Goal: Contribute content: Add original content to the website for others to see

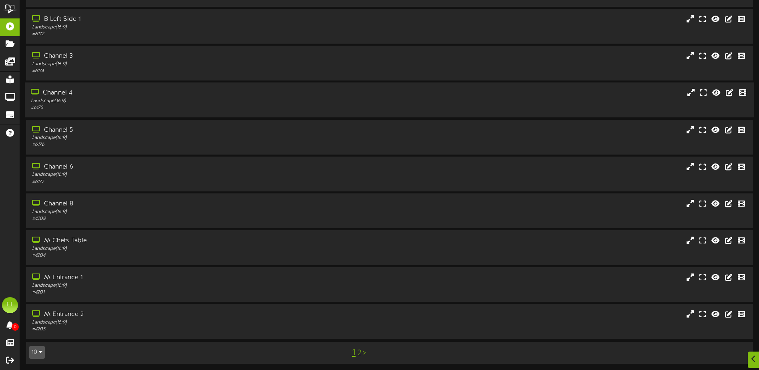
scroll to position [60, 0]
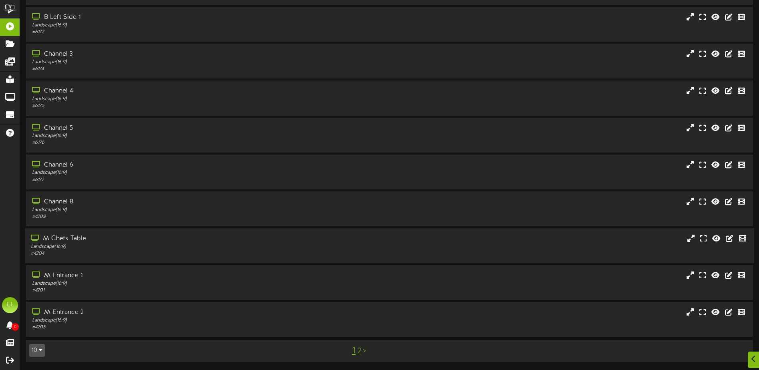
click at [71, 250] on div "# 4204" at bounding box center [177, 253] width 292 height 7
click at [42, 349] on icon "button" at bounding box center [41, 350] width 4 height 6
click at [38, 308] on div "25" at bounding box center [37, 311] width 15 height 12
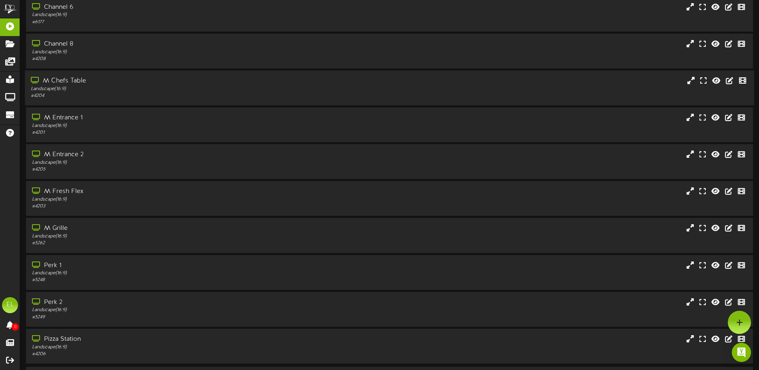
scroll to position [203, 0]
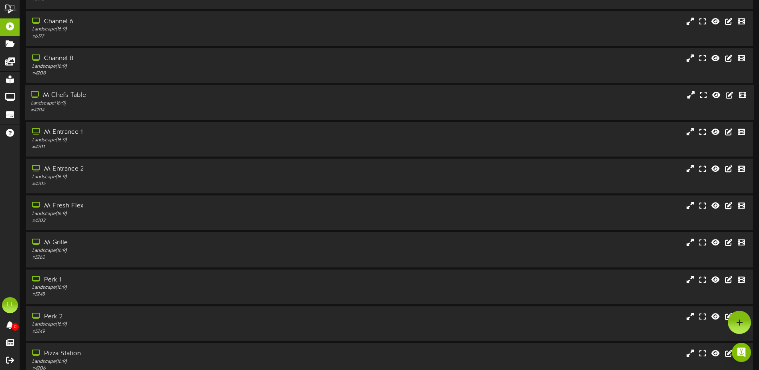
click at [61, 102] on div "Landscape ( 16:9 )" at bounding box center [177, 103] width 292 height 7
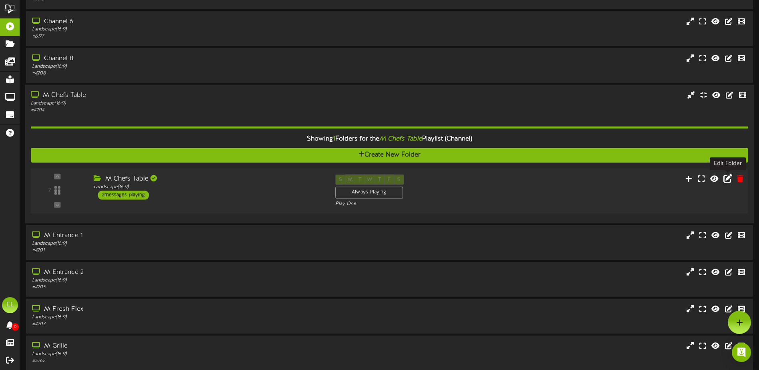
click at [727, 177] on icon at bounding box center [728, 178] width 9 height 9
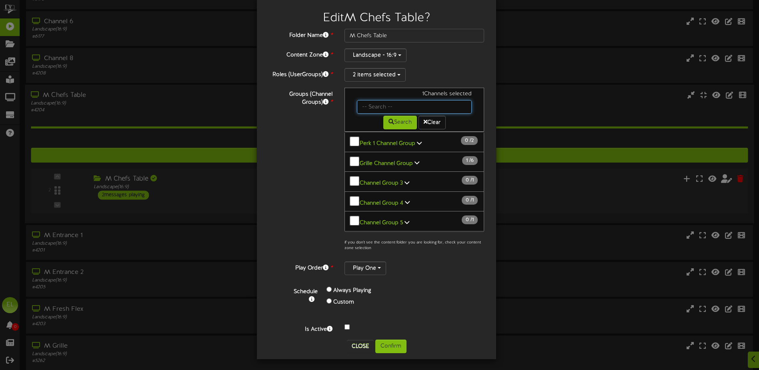
click at [378, 107] on input "text" at bounding box center [414, 107] width 115 height 14
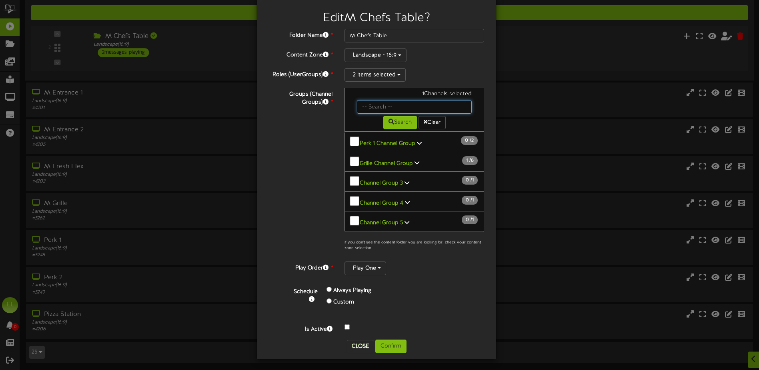
scroll to position [346, 0]
click at [364, 344] on button "Close" at bounding box center [360, 346] width 27 height 13
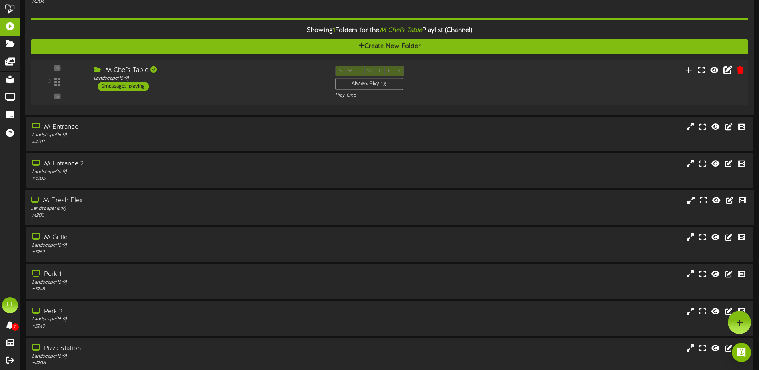
scroll to position [266, 0]
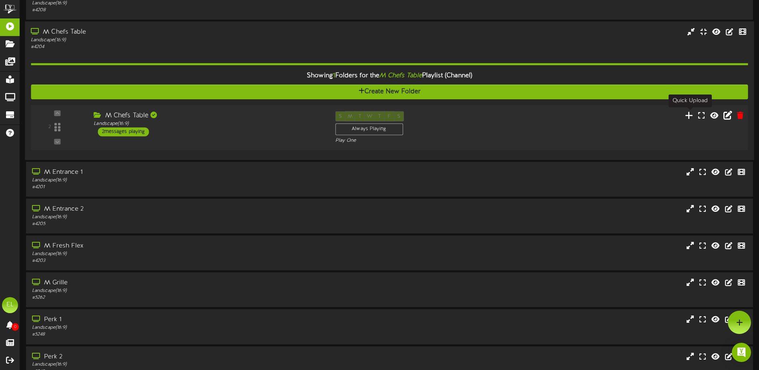
click at [689, 116] on icon at bounding box center [689, 114] width 8 height 9
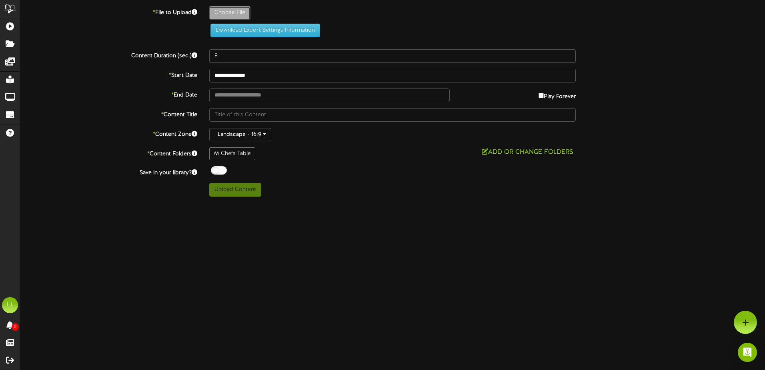
type input "**********"
type input "08252025"
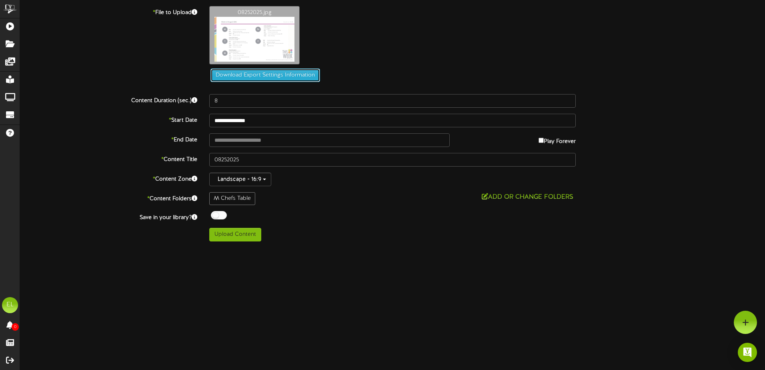
click at [253, 77] on button "Download Export Settings Information" at bounding box center [266, 75] width 110 height 14
click at [714, 28] on div "08252025.jpg" at bounding box center [487, 37] width 568 height 62
click at [489, 194] on button "Add or Change Folders" at bounding box center [527, 197] width 96 height 10
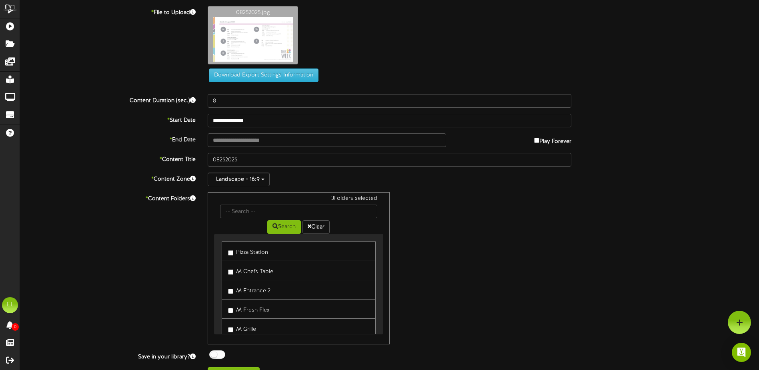
click at [234, 308] on label "M Fresh Flex" at bounding box center [248, 308] width 41 height 11
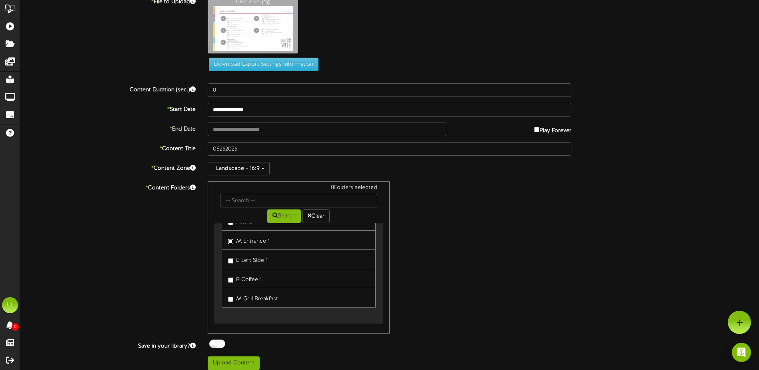
scroll to position [17, 0]
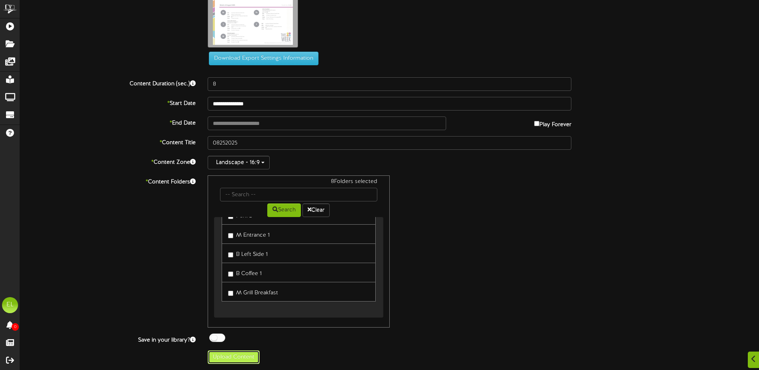
click at [229, 355] on button "Upload Content" at bounding box center [234, 357] width 52 height 14
type input "**********"
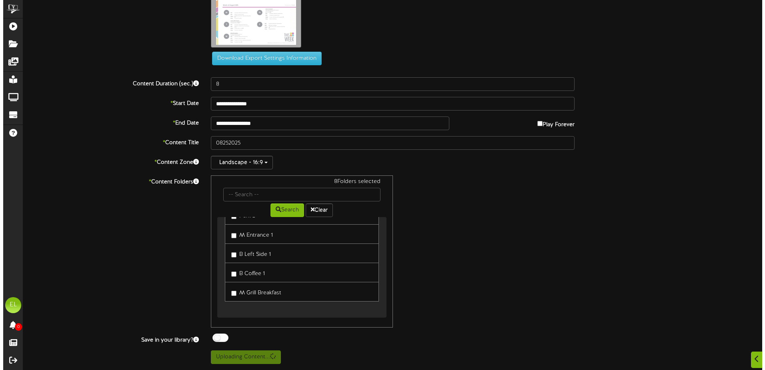
scroll to position [0, 0]
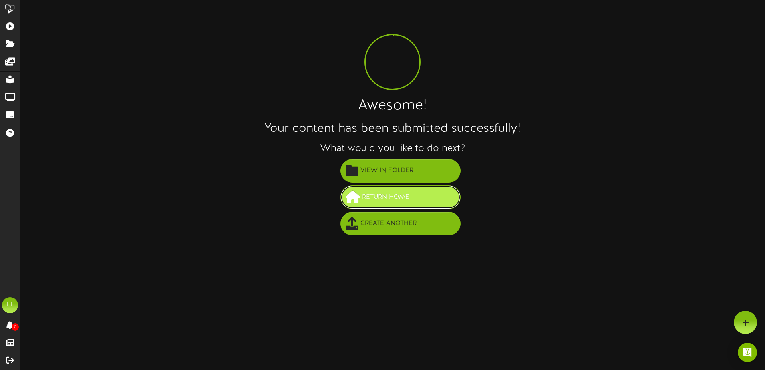
click at [370, 201] on span "Return Home" at bounding box center [385, 196] width 51 height 13
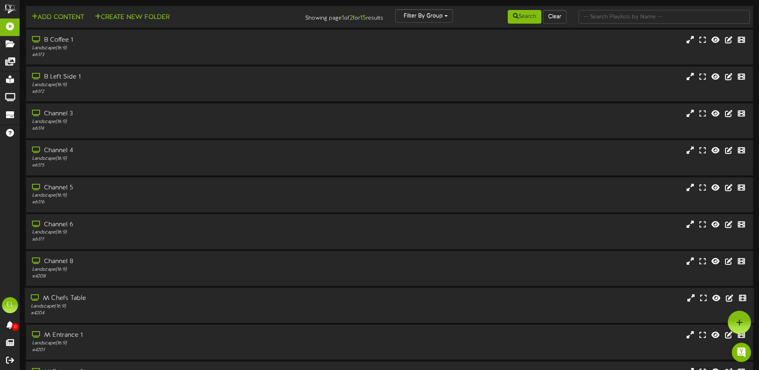
click at [75, 309] on div "Landscape ( 16:9 )" at bounding box center [177, 306] width 292 height 7
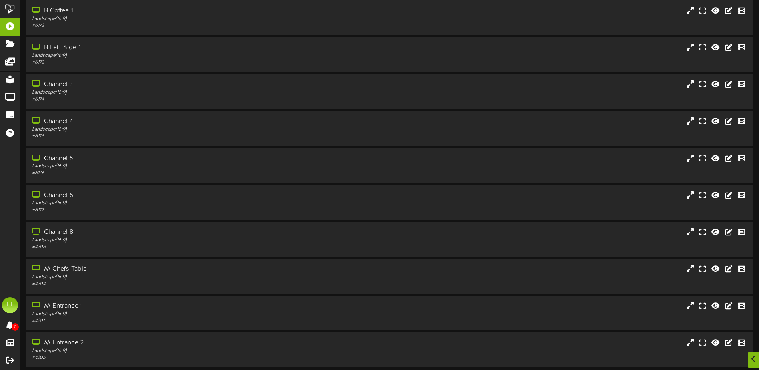
scroll to position [60, 0]
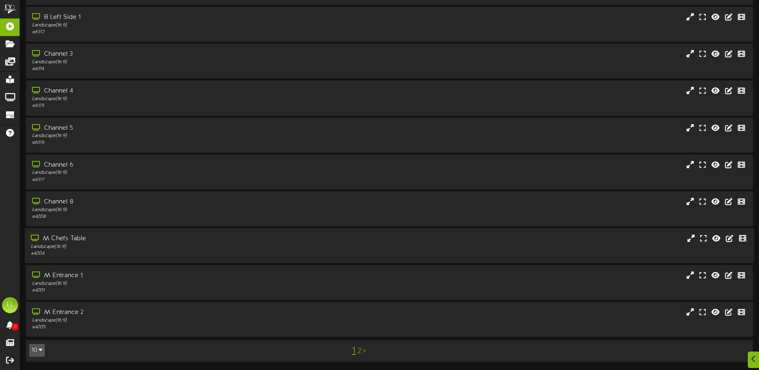
click at [73, 243] on div "Landscape ( 16:9 )" at bounding box center [177, 246] width 292 height 7
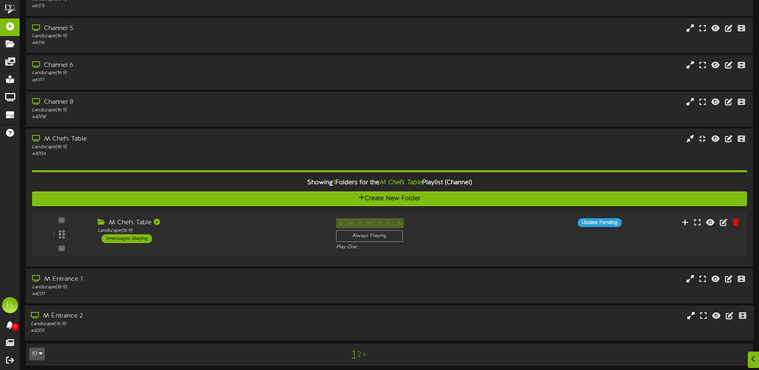
scroll to position [163, 0]
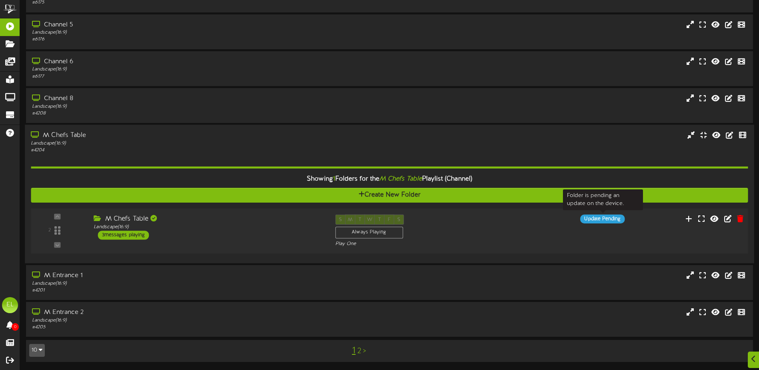
click at [614, 223] on div "Update Pending" at bounding box center [602, 218] width 44 height 9
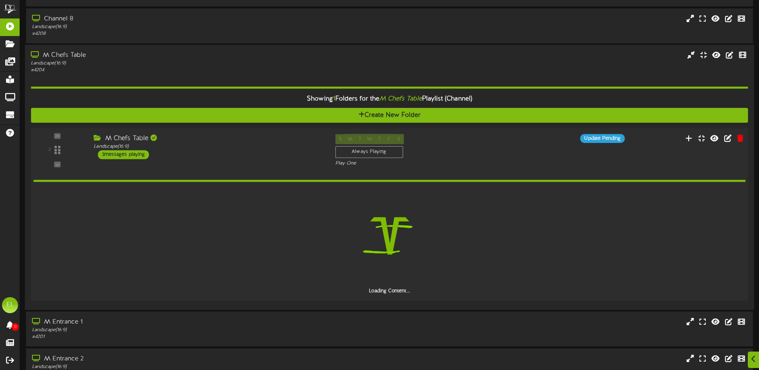
scroll to position [243, 0]
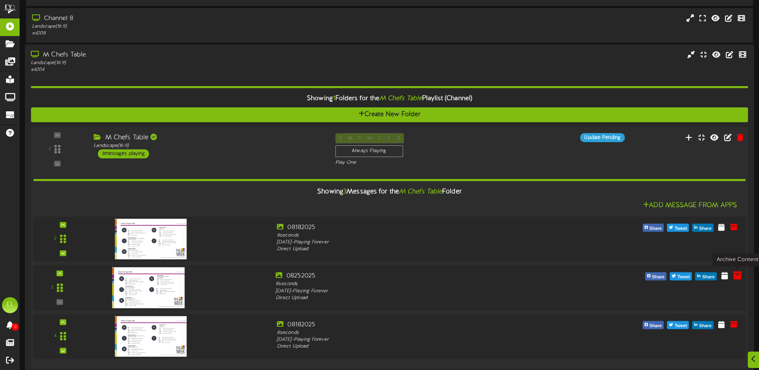
click at [736, 277] on icon at bounding box center [737, 275] width 9 height 9
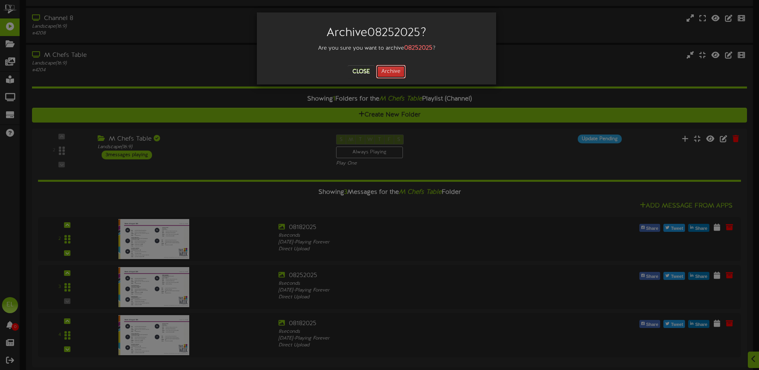
click at [387, 67] on button "Archive" at bounding box center [391, 72] width 30 height 14
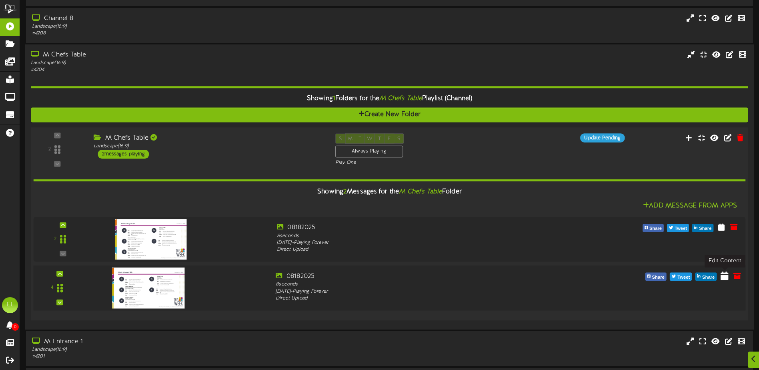
click at [729, 276] on icon at bounding box center [725, 275] width 8 height 9
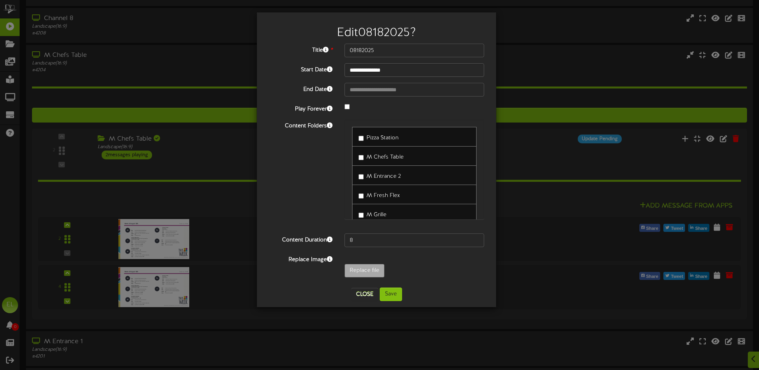
click at [577, 279] on div "**********" at bounding box center [379, 185] width 759 height 370
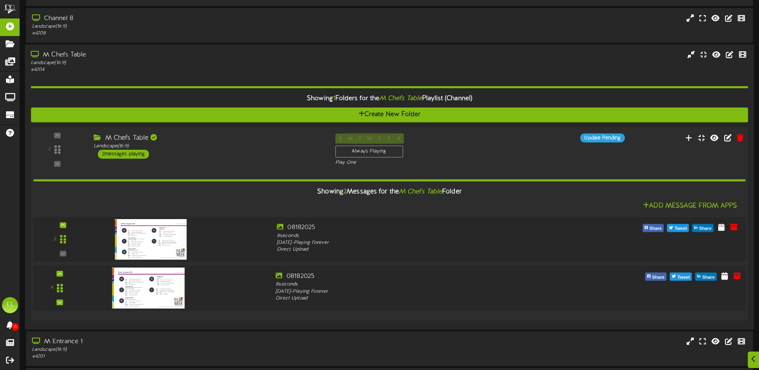
click at [170, 279] on img at bounding box center [148, 287] width 73 height 41
click at [738, 278] on icon at bounding box center [737, 275] width 9 height 9
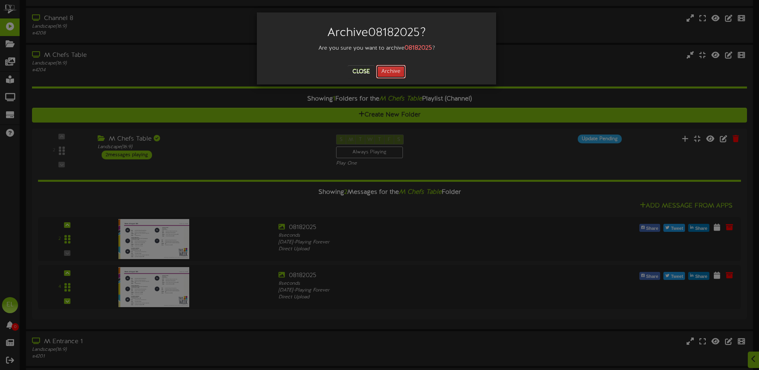
click at [384, 73] on button "Archive" at bounding box center [391, 72] width 30 height 14
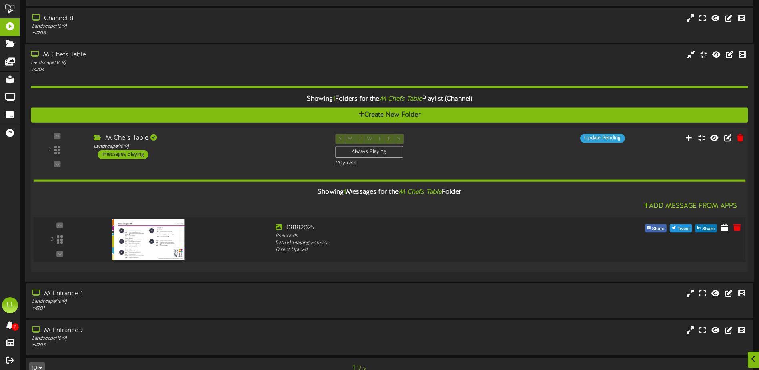
click at [264, 239] on div at bounding box center [180, 237] width 180 height 29
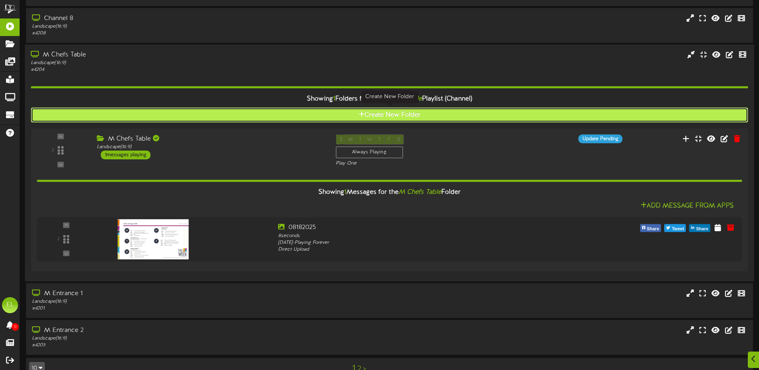
click at [373, 118] on button "Create New Folder" at bounding box center [389, 114] width 717 height 15
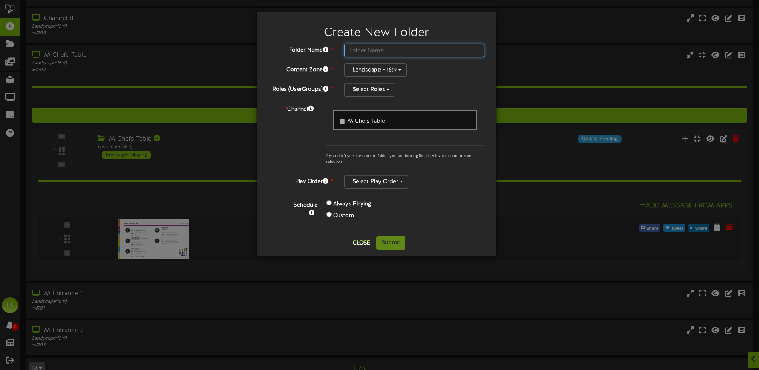
click at [373, 52] on input "text" at bounding box center [415, 51] width 140 height 14
drag, startPoint x: 591, startPoint y: 18, endPoint x: 573, endPoint y: 30, distance: 21.1
click at [589, 20] on div "Create New Folder Folder Name * Content Zone * Landscape - 16:9 Roles (UserGrou…" at bounding box center [379, 185] width 759 height 370
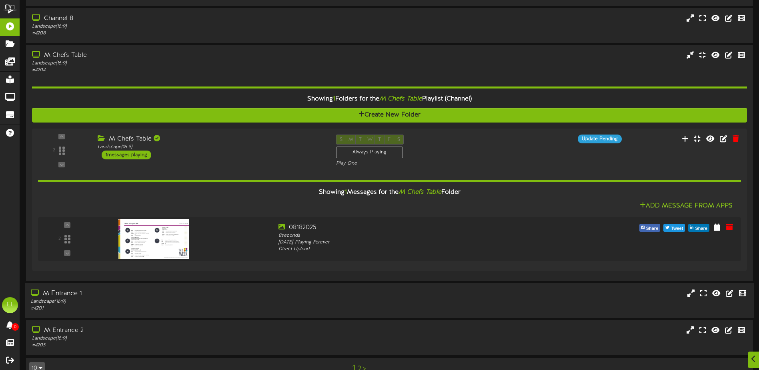
click at [347, 296] on div "M Entrance 1 Landscape ( 16:9 ) # 4201" at bounding box center [389, 300] width 729 height 23
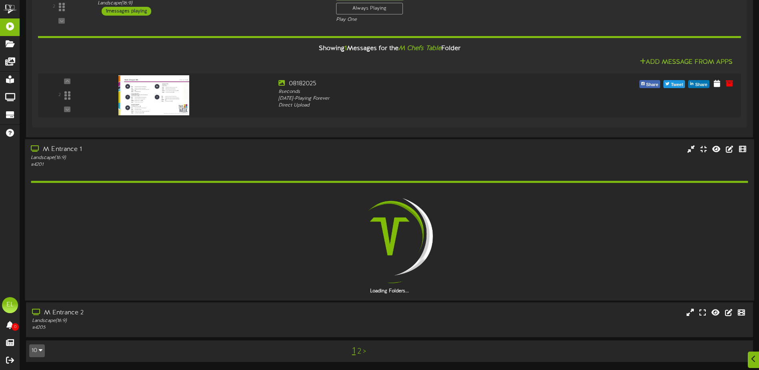
scroll to position [364, 0]
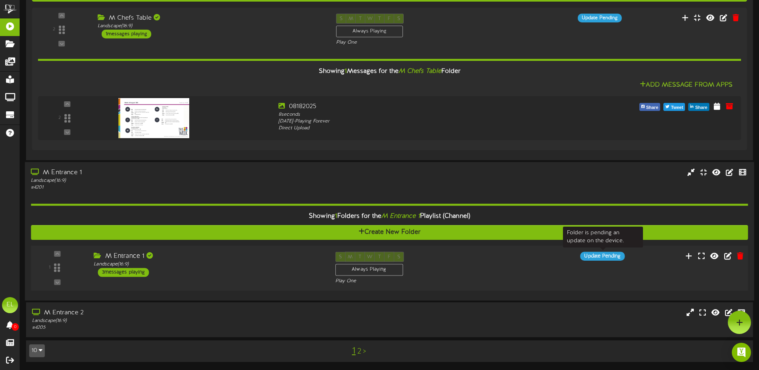
click at [591, 258] on div "Update Pending" at bounding box center [602, 255] width 44 height 9
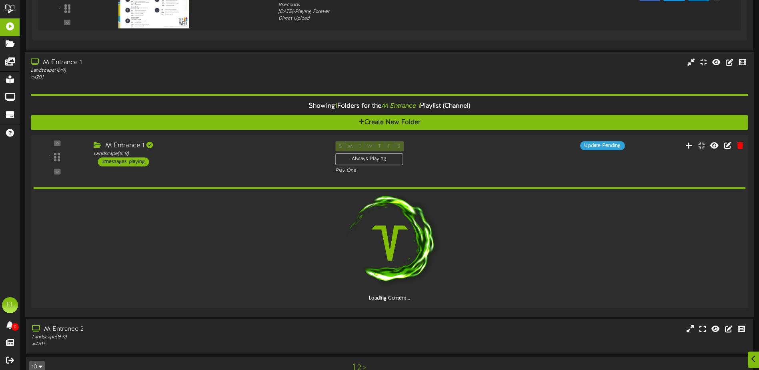
scroll to position [490, 0]
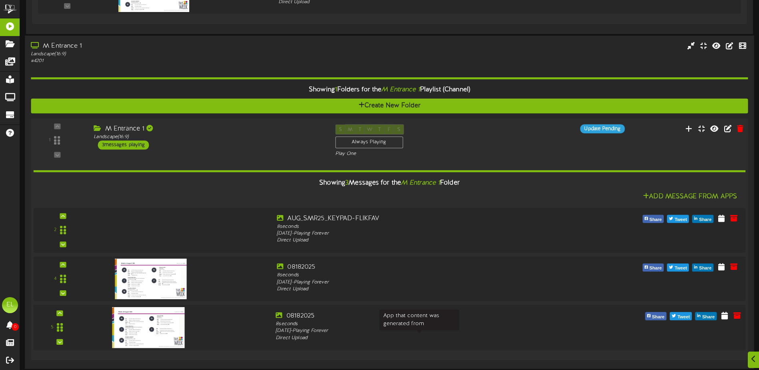
click at [403, 334] on div "Direct Upload" at bounding box center [419, 337] width 287 height 7
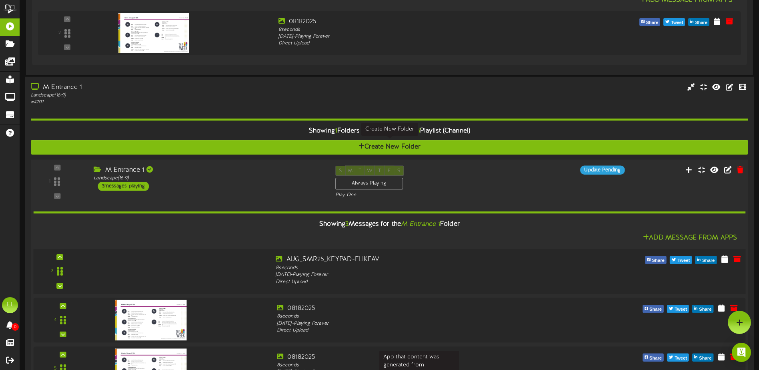
scroll to position [438, 0]
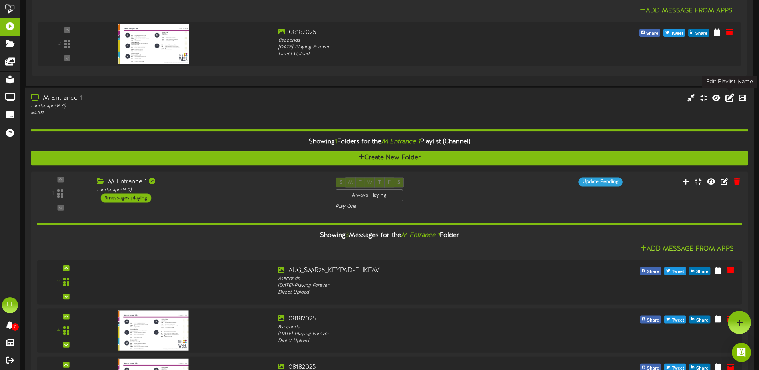
click at [730, 98] on icon at bounding box center [730, 97] width 9 height 9
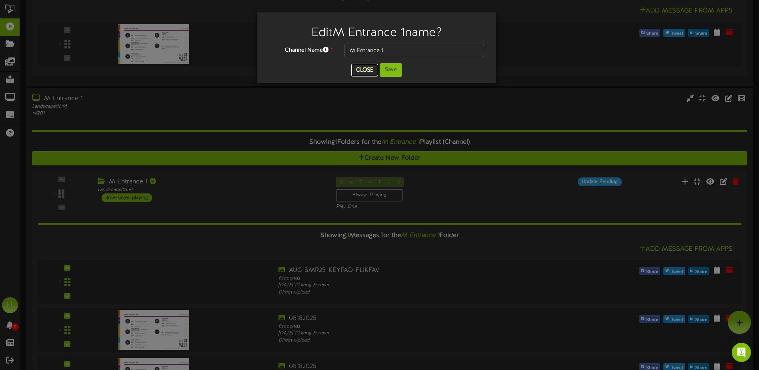
click at [370, 72] on button "Close" at bounding box center [364, 70] width 27 height 13
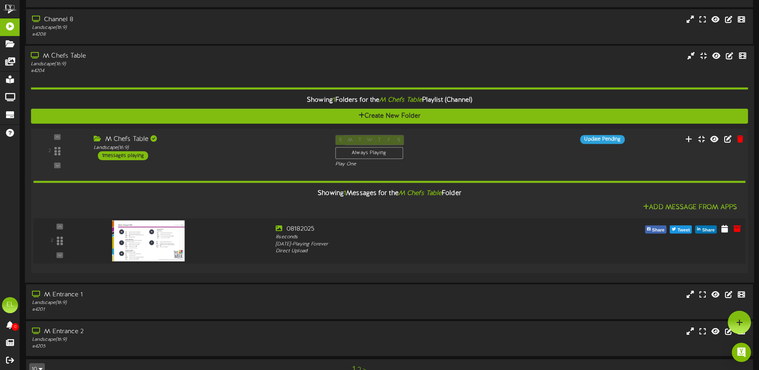
scroll to position [240, 0]
